Goal: Task Accomplishment & Management: Complete application form

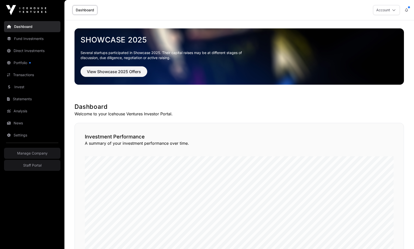
click at [26, 132] on link "Settings" at bounding box center [32, 135] width 56 height 11
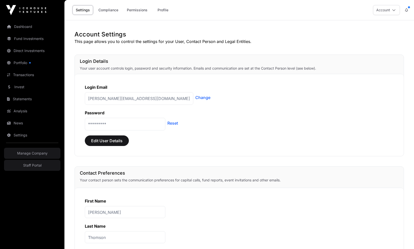
click at [114, 11] on link "Compliance" at bounding box center [108, 10] width 26 height 10
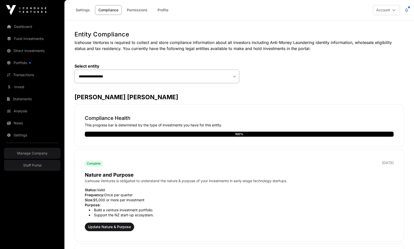
click at [204, 69] on div "**********" at bounding box center [156, 74] width 165 height 20
click at [406, 9] on icon at bounding box center [406, 10] width 3 height 4
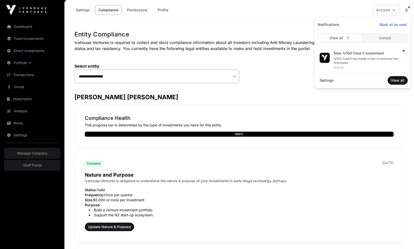
click at [35, 64] on link "Portfolio" at bounding box center [32, 62] width 56 height 11
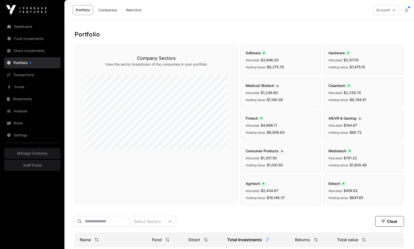
click at [96, 239] on icon at bounding box center [97, 240] width 4 height 4
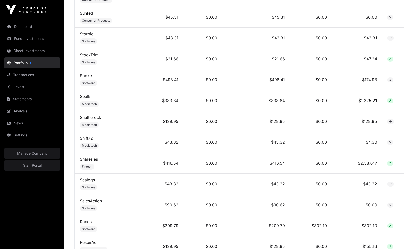
scroll to position [659, 0]
click at [90, 160] on link "Sharesies" at bounding box center [89, 158] width 18 height 5
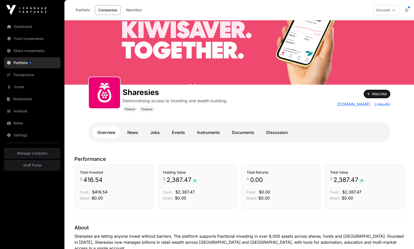
click at [263, 112] on div "Sharesies Democratising access to investing and wealth-building. Fintech Finance" at bounding box center [201, 99] width 226 height 28
click at [37, 67] on link "Portfolio" at bounding box center [32, 62] width 56 height 11
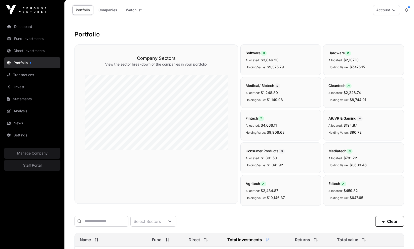
click at [409, 11] on button at bounding box center [406, 10] width 9 height 10
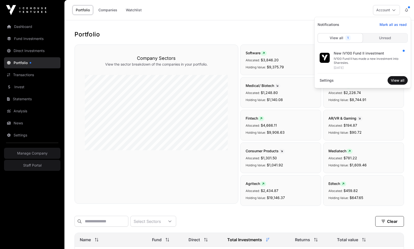
click at [396, 25] on span "Mark all as read" at bounding box center [393, 24] width 27 height 5
click at [326, 82] on span "Settings" at bounding box center [327, 80] width 18 height 9
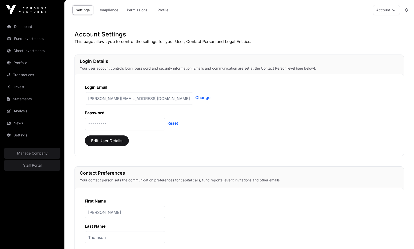
click at [105, 10] on link "Compliance" at bounding box center [108, 10] width 26 height 10
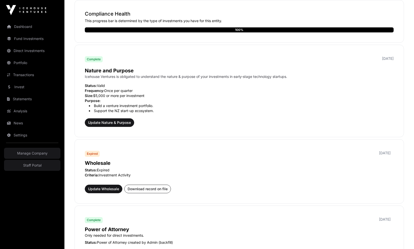
scroll to position [195, 0]
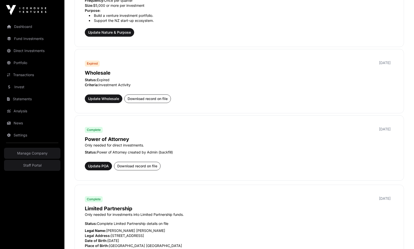
click at [101, 98] on span "Update Wholesale" at bounding box center [103, 98] width 31 height 5
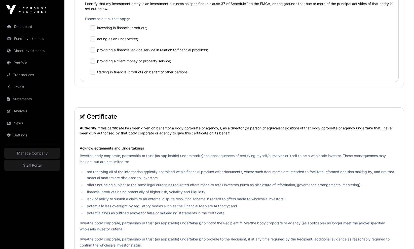
scroll to position [529, 0]
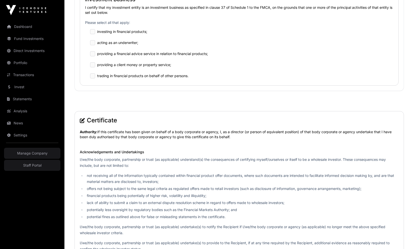
click at [118, 67] on label "providing a client money or property service;" at bounding box center [134, 64] width 74 height 5
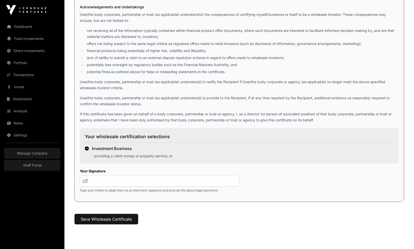
scroll to position [681, 0]
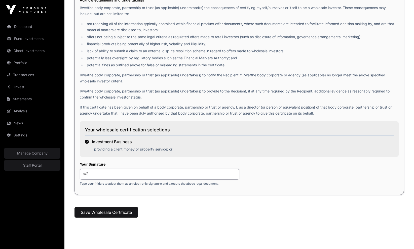
click at [112, 178] on input "text" at bounding box center [160, 174] width 160 height 11
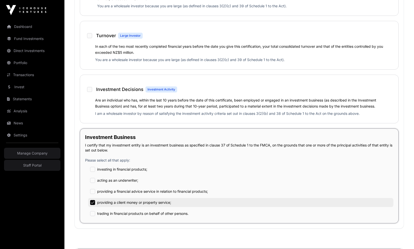
scroll to position [360, 0]
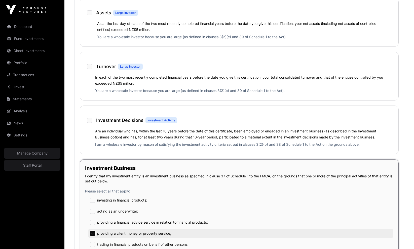
click at [124, 123] on h1 "Investment Decisions" at bounding box center [119, 120] width 47 height 7
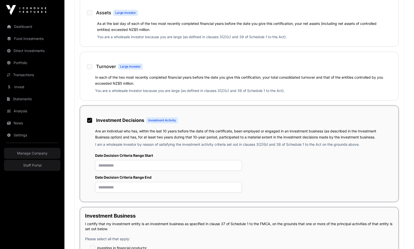
click at [120, 86] on label "In each of the two most recently completed financial years before the date you …" at bounding box center [239, 80] width 288 height 10
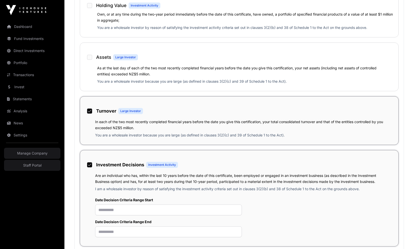
scroll to position [286, 0]
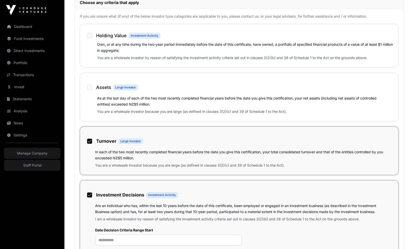
click at [104, 103] on label "As at the last day of each of the two most recently completed financial years b…" at bounding box center [236, 101] width 279 height 10
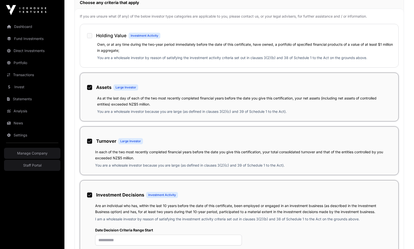
click at [103, 60] on div "Own, or at any time during the two-year period immediately before the date of t…" at bounding box center [239, 51] width 308 height 21
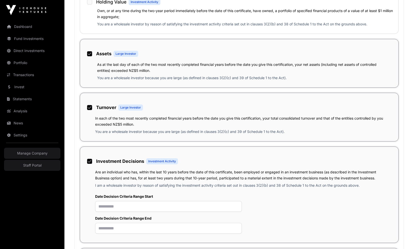
scroll to position [317, 0]
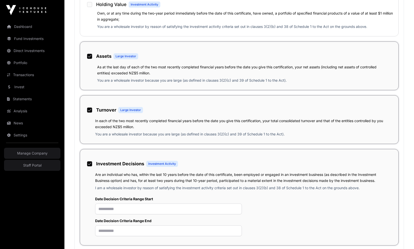
click at [103, 31] on p "You are a wholesale investor by reason of satisfying the investment activity cr…" at bounding box center [245, 27] width 296 height 7
click at [97, 10] on label "Holding Value Investment Activity" at bounding box center [126, 4] width 69 height 12
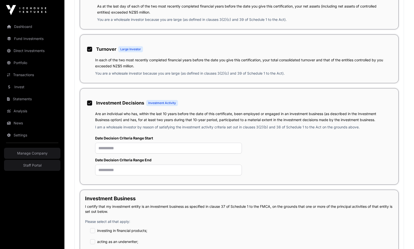
scroll to position [401, 0]
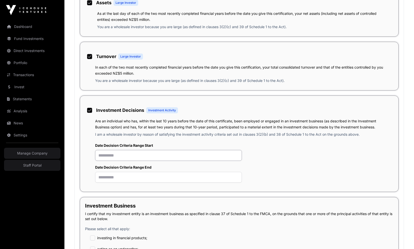
click at [117, 161] on input "text" at bounding box center [168, 155] width 147 height 11
type input "**"
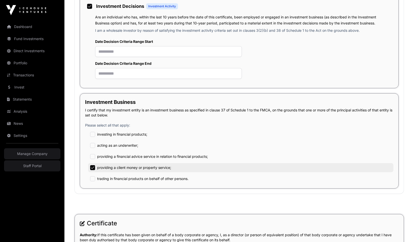
scroll to position [506, 0]
click at [305, 78] on div "Date Decision Criteria Range Start Date Decision Criteria Range End" at bounding box center [241, 59] width 293 height 40
click at [277, 67] on div "Date Decision Criteria Range Start Date Decision Criteria Range End" at bounding box center [241, 59] width 293 height 40
click at [157, 169] on label "providing a client money or property service;" at bounding box center [134, 166] width 74 height 5
